Goal: Navigation & Orientation: Find specific page/section

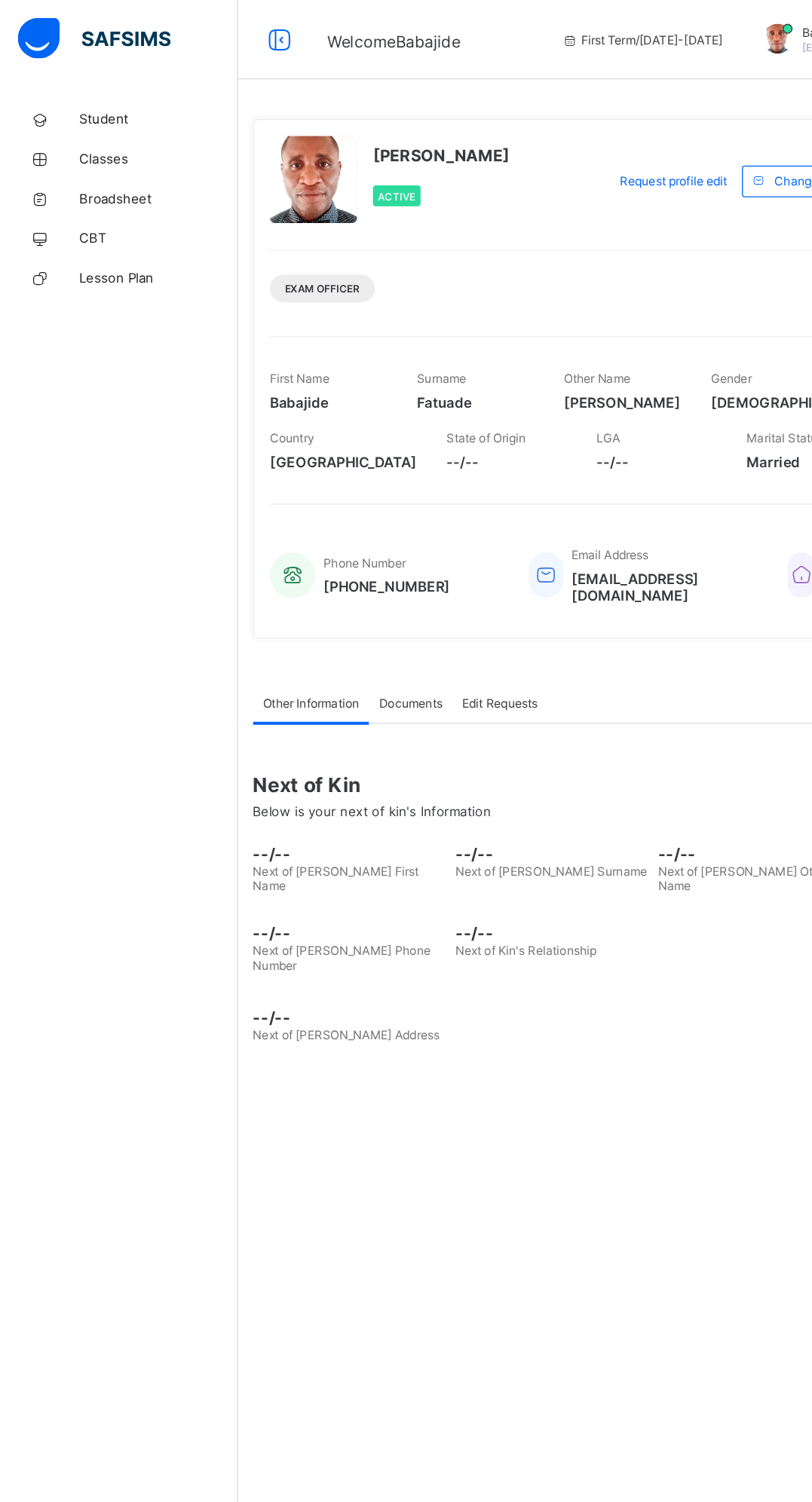
click at [92, 88] on span "Student" at bounding box center [120, 90] width 120 height 12
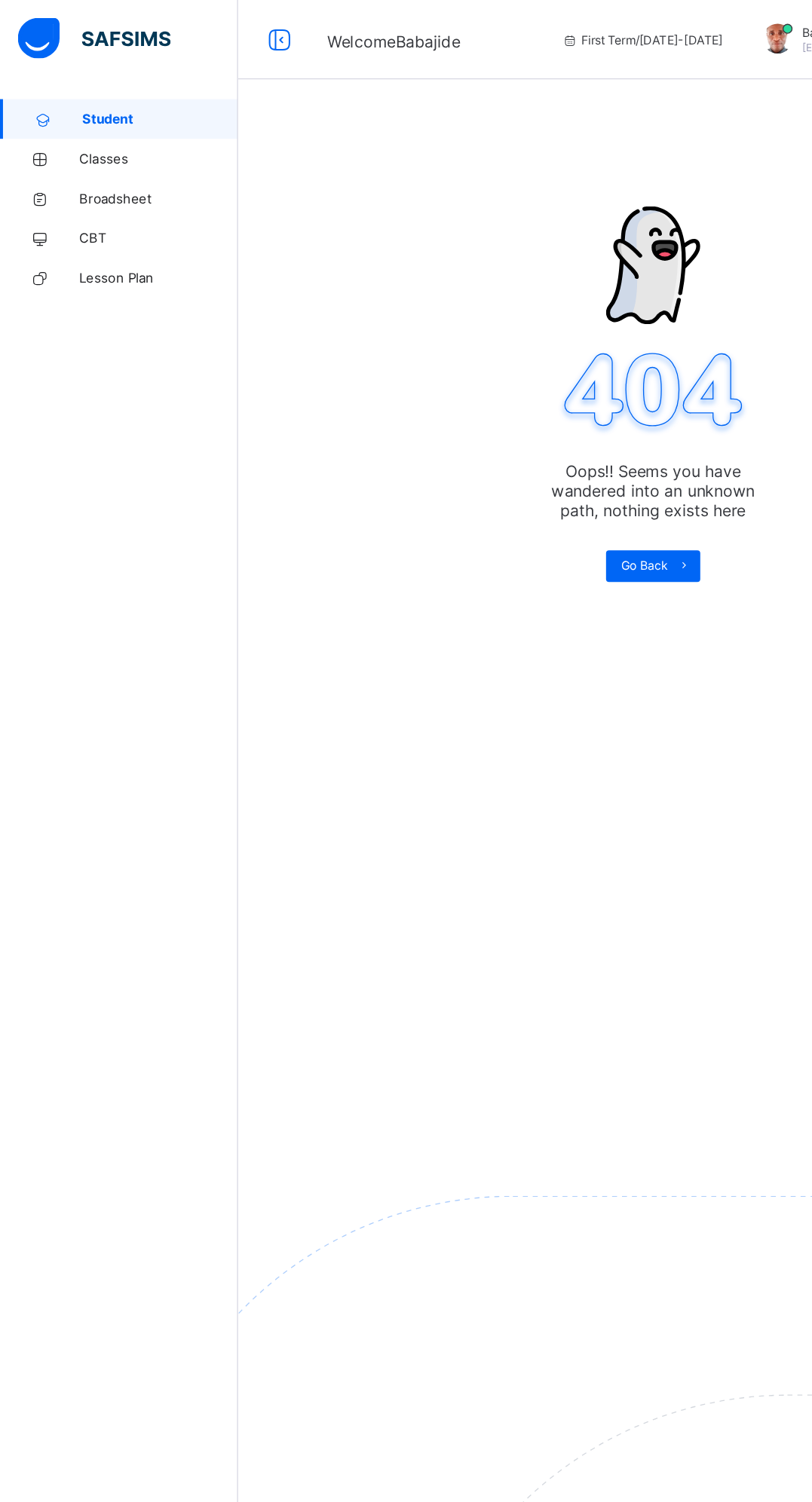
click at [91, 119] on span "Classes" at bounding box center [120, 120] width 120 height 12
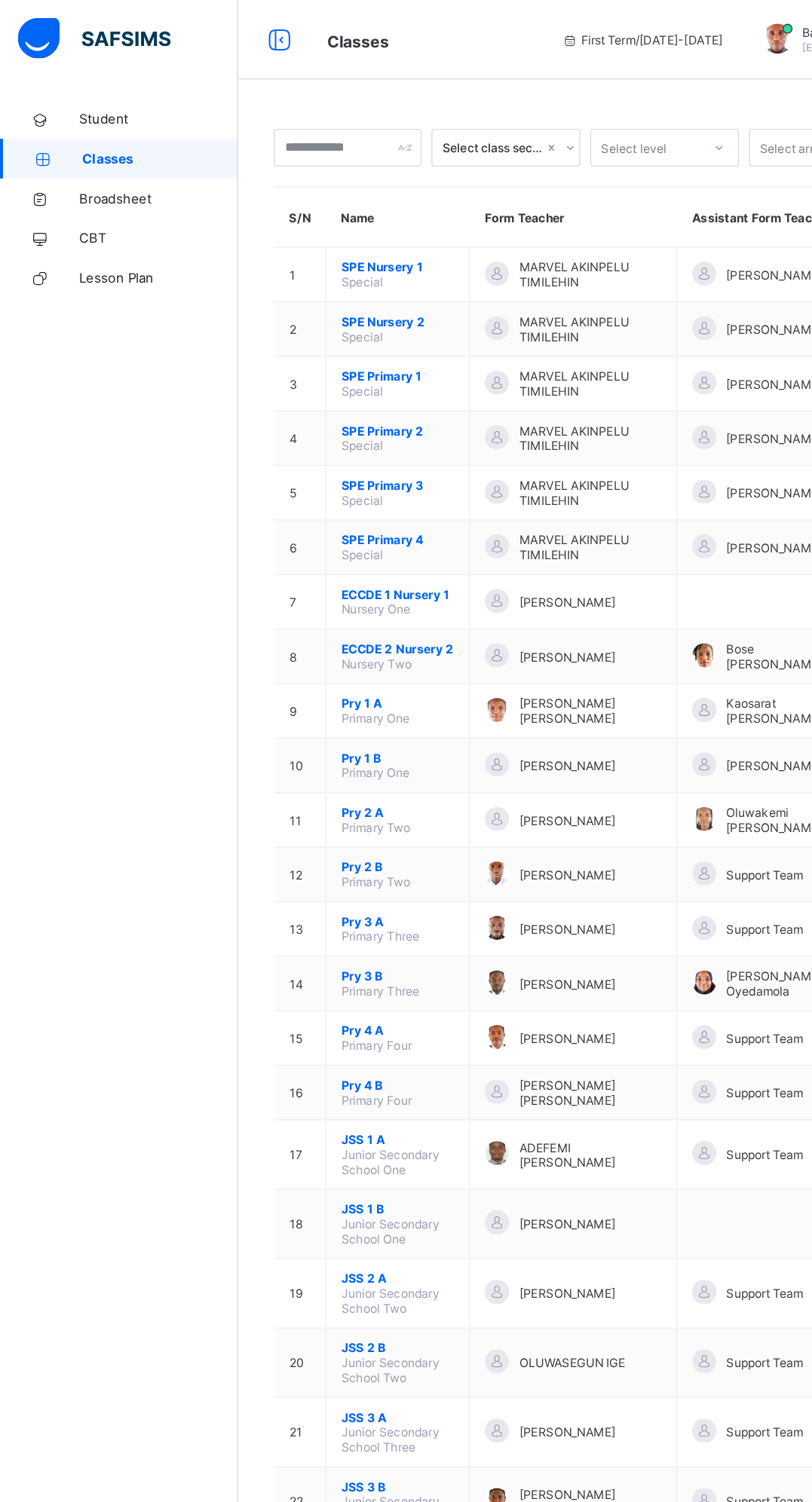
click at [101, 84] on span "Student" at bounding box center [120, 90] width 120 height 12
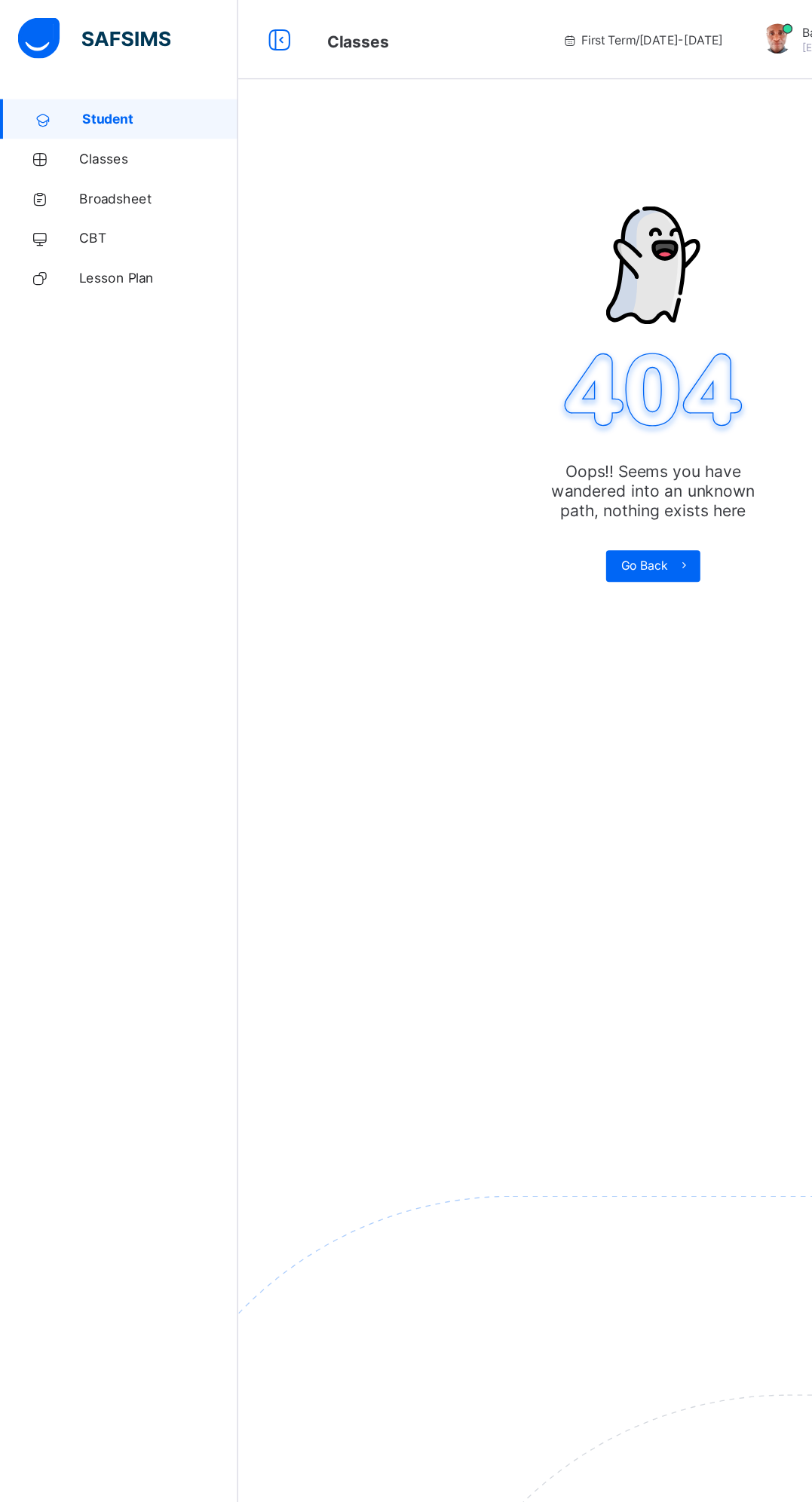
click at [97, 122] on span "Classes" at bounding box center [120, 120] width 120 height 12
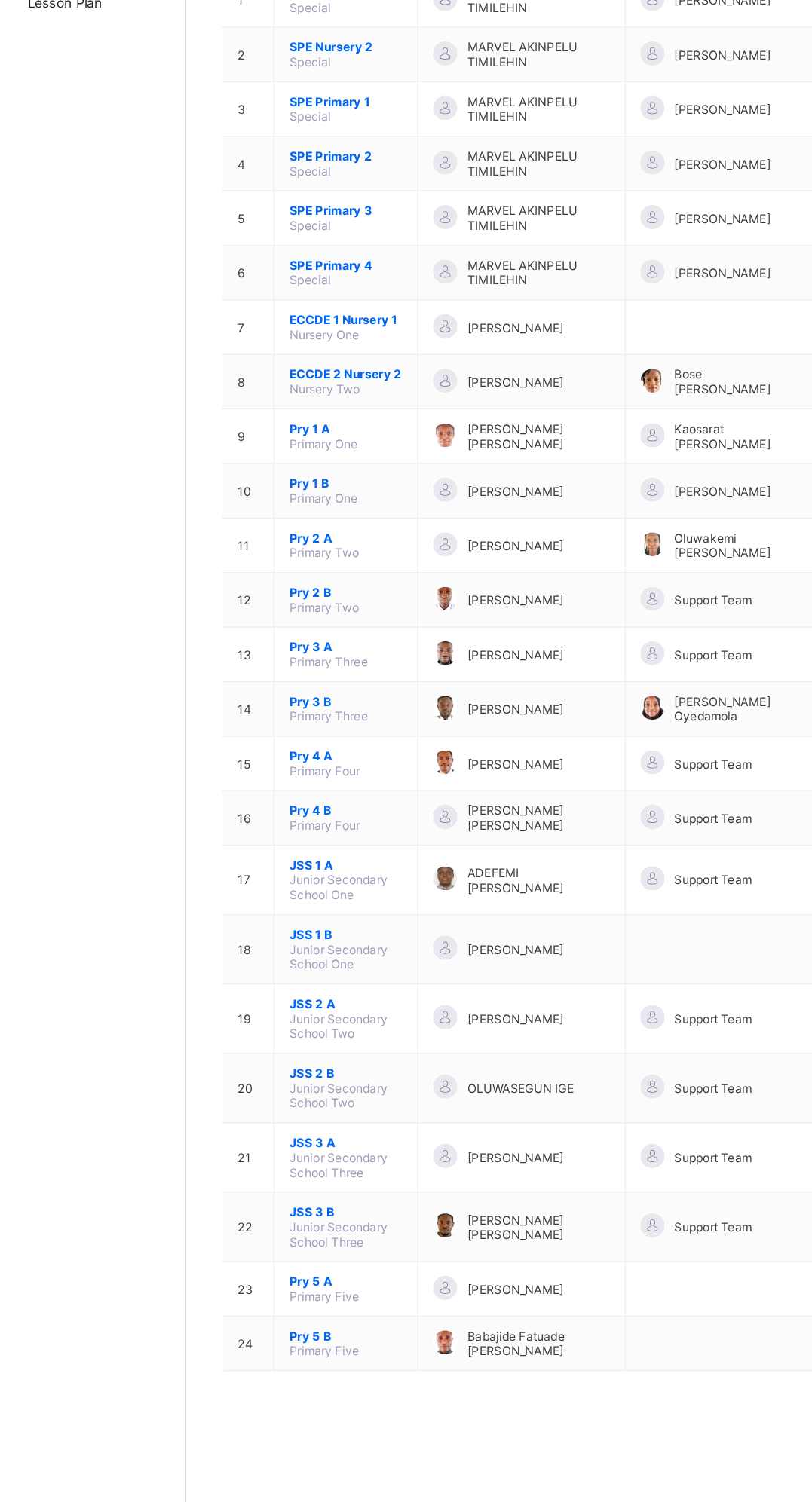
click at [285, 1219] on span "Pry 5 B" at bounding box center [302, 1224] width 86 height 11
